Goal: Transaction & Acquisition: Book appointment/travel/reservation

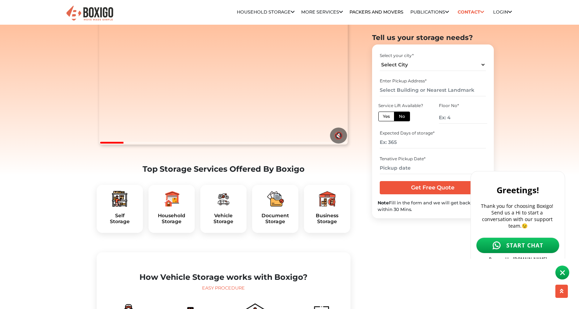
scroll to position [70, 0]
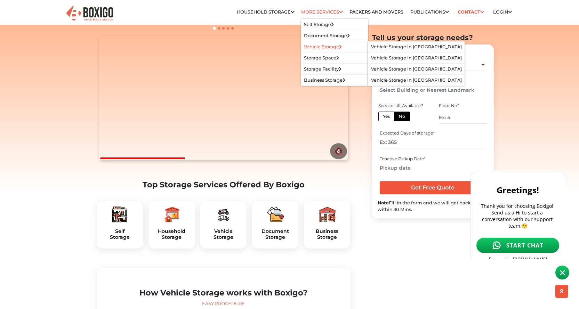
click at [318, 48] on link "Vehicle Storage" at bounding box center [323, 46] width 38 height 5
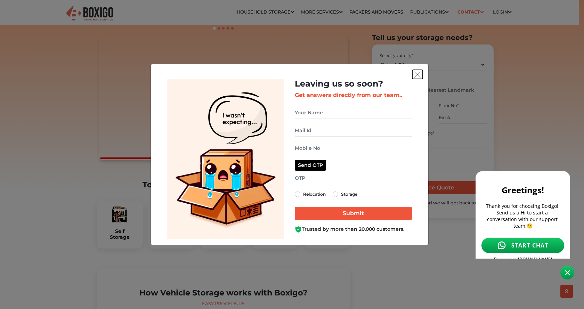
click at [415, 75] on img "get free quote dialog" at bounding box center [417, 75] width 6 height 6
